Goal: Find specific page/section: Find specific page/section

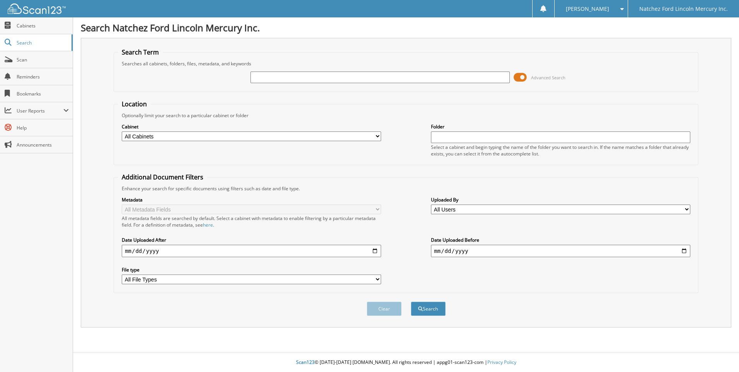
click at [308, 81] on input "text" at bounding box center [379, 77] width 259 height 12
type input "B18585"
click at [423, 309] on button "Search" at bounding box center [428, 308] width 35 height 14
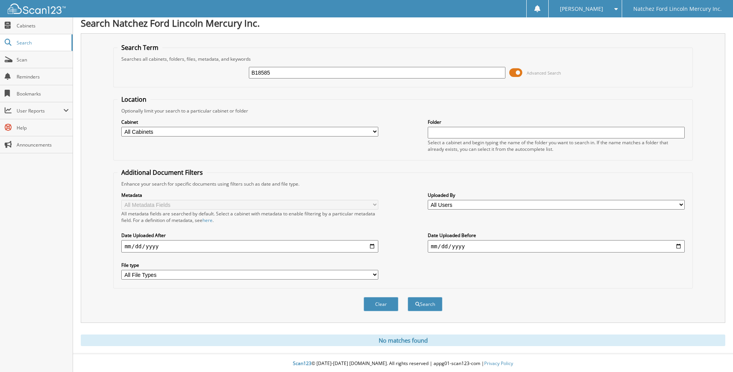
scroll to position [6, 0]
click at [261, 72] on input "B18585" at bounding box center [377, 72] width 257 height 12
type input "B18535"
click at [408, 296] on button "Search" at bounding box center [425, 303] width 35 height 14
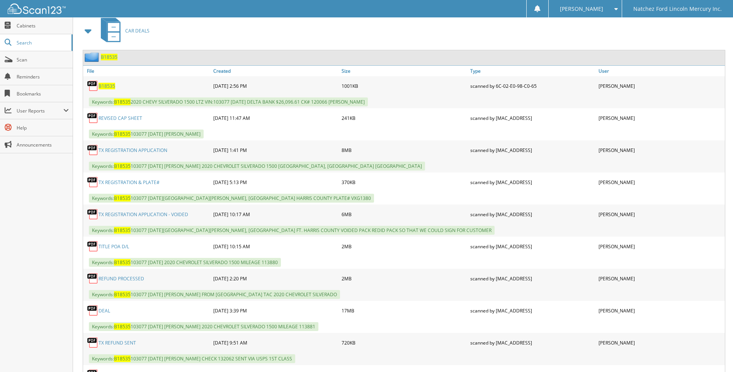
scroll to position [386, 0]
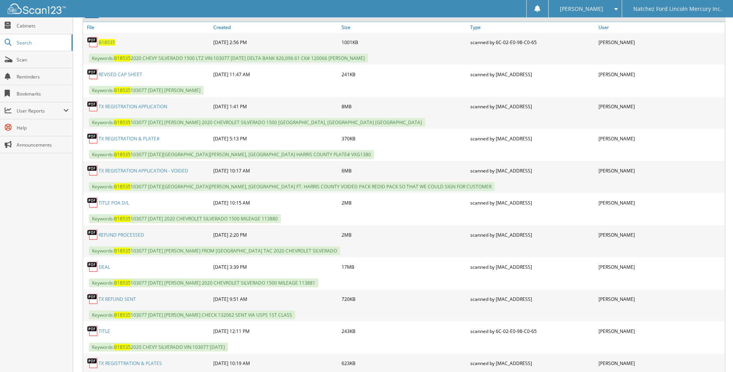
click at [101, 267] on link "DEAL" at bounding box center [105, 266] width 12 height 7
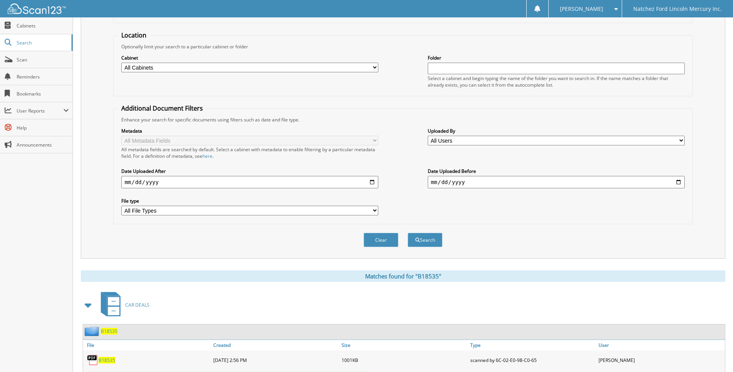
scroll to position [0, 0]
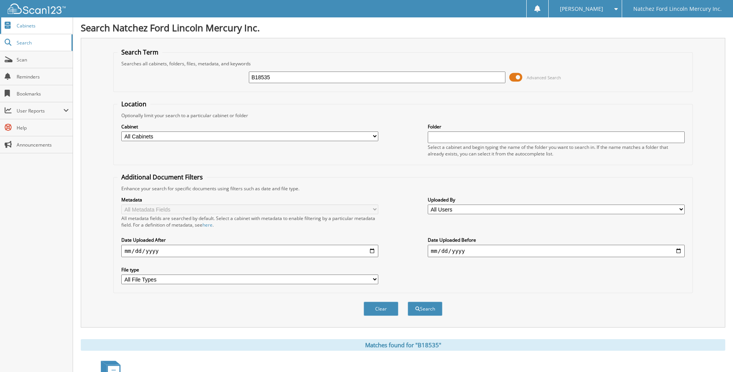
click at [29, 26] on span "Cabinets" at bounding box center [43, 25] width 52 height 7
